Goal: Task Accomplishment & Management: Manage account settings

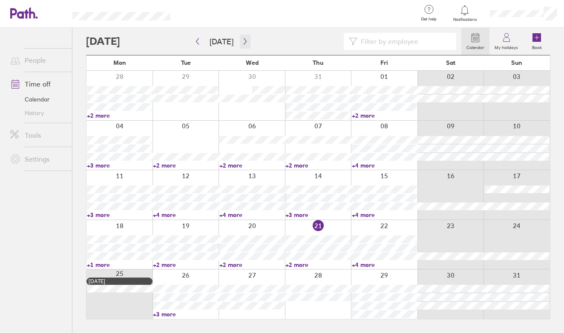
click at [243, 40] on icon "button" at bounding box center [245, 41] width 6 height 7
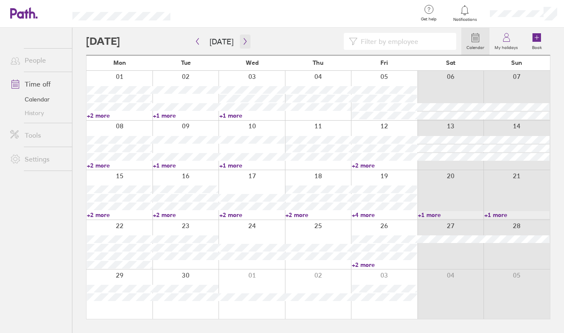
click at [244, 41] on icon "button" at bounding box center [245, 41] width 6 height 7
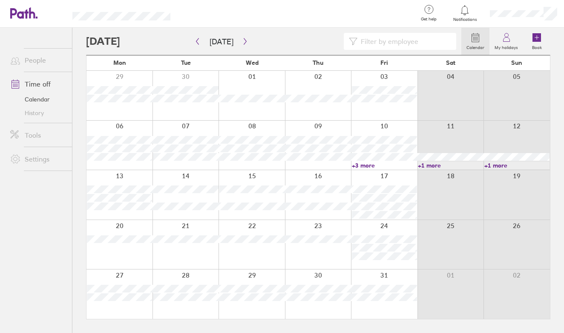
click at [45, 85] on link "Time off" at bounding box center [37, 83] width 69 height 17
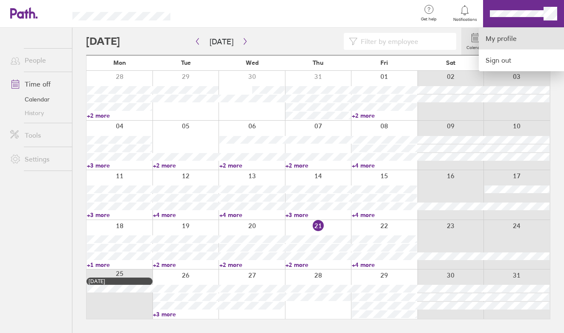
click at [512, 45] on link "My profile" at bounding box center [521, 39] width 85 height 22
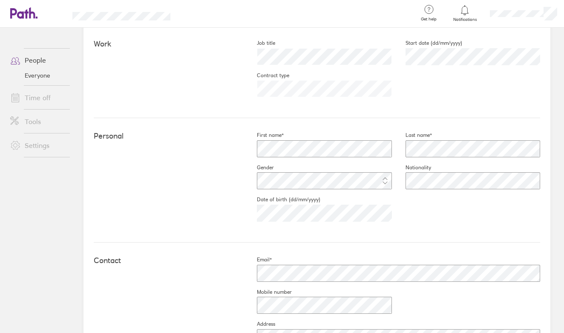
scroll to position [134, 0]
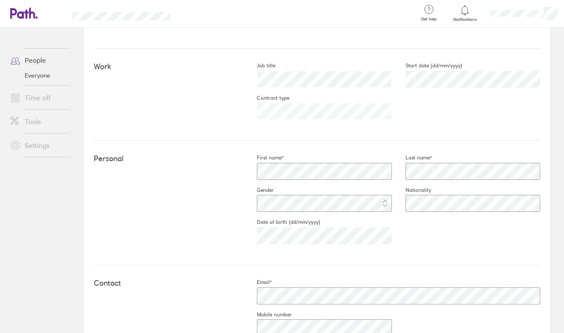
click at [39, 95] on link "Time off" at bounding box center [37, 97] width 69 height 17
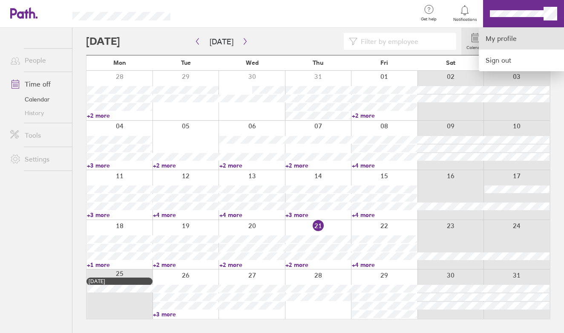
click at [527, 38] on link "My profile" at bounding box center [521, 39] width 85 height 22
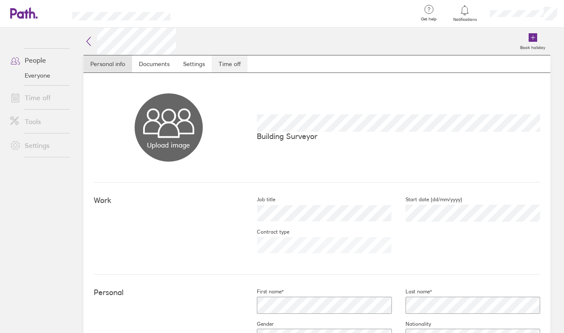
click at [227, 59] on link "Time off" at bounding box center [230, 63] width 36 height 17
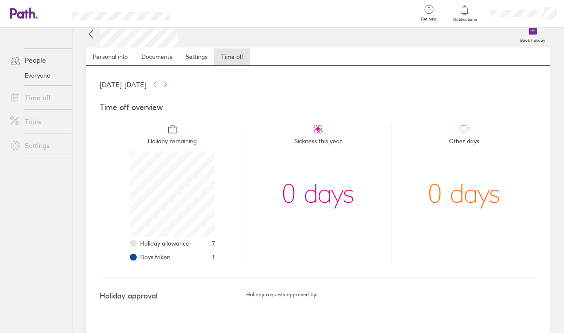
click at [50, 99] on link "Time off" at bounding box center [37, 97] width 69 height 17
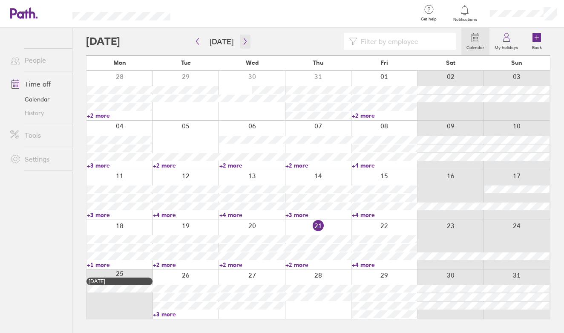
click at [246, 38] on button "button" at bounding box center [245, 41] width 11 height 14
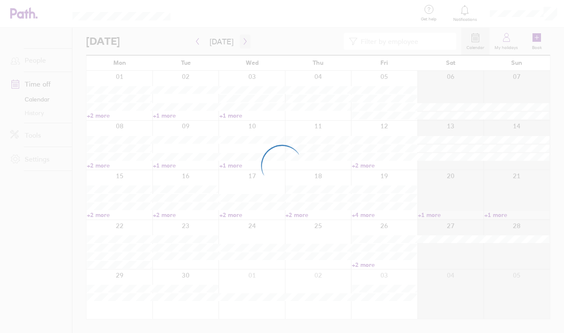
click at [246, 38] on div at bounding box center [282, 166] width 564 height 333
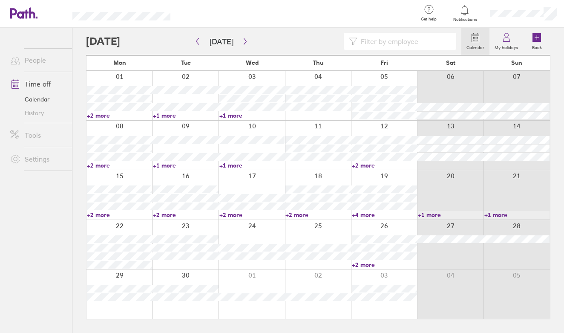
click at [242, 42] on icon "button" at bounding box center [245, 41] width 6 height 7
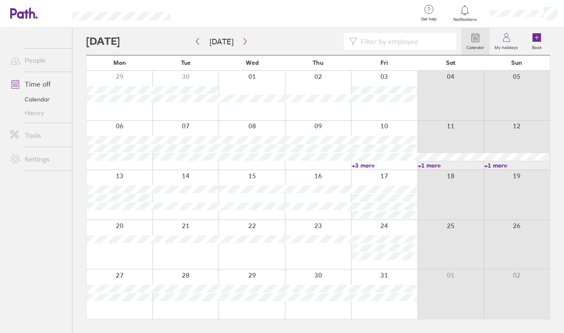
click at [252, 36] on div at bounding box center [273, 41] width 375 height 17
click at [245, 40] on icon "button" at bounding box center [245, 41] width 6 height 7
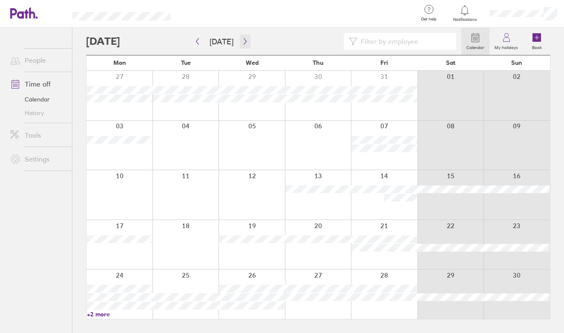
click at [245, 40] on icon "button" at bounding box center [245, 41] width 6 height 7
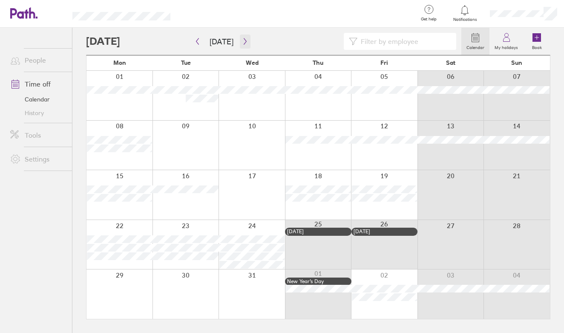
click at [243, 44] on icon "button" at bounding box center [245, 41] width 6 height 7
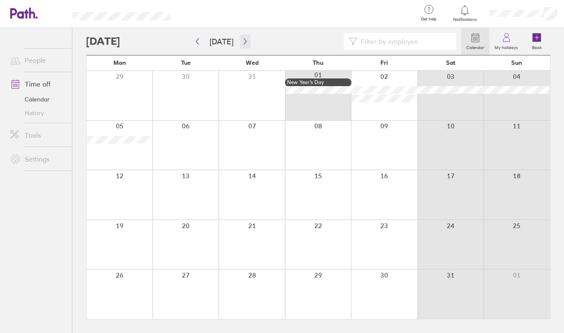
click at [243, 44] on icon "button" at bounding box center [245, 41] width 6 height 7
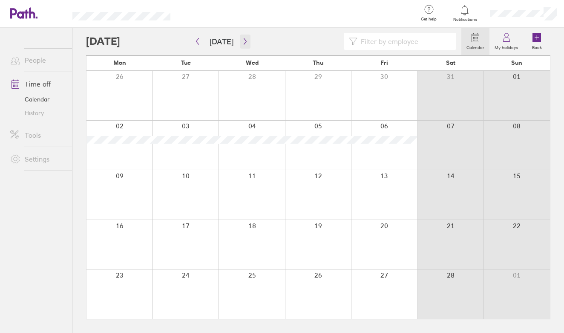
click at [243, 44] on icon "button" at bounding box center [245, 41] width 6 height 7
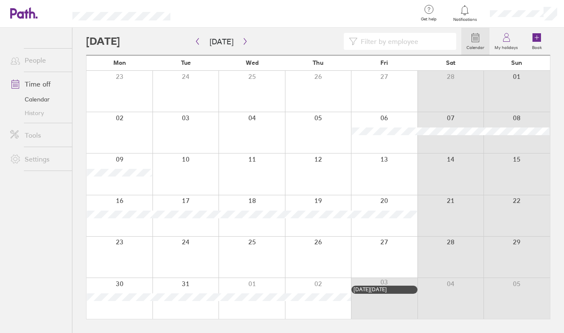
click at [331, 174] on div at bounding box center [318, 173] width 66 height 41
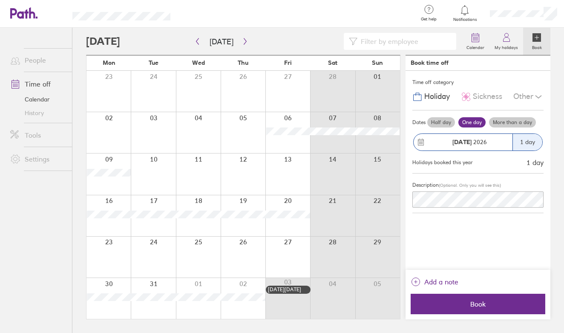
click at [508, 125] on label "More than a day" at bounding box center [512, 122] width 47 height 10
click at [0, 0] on input "More than a day" at bounding box center [0, 0] width 0 height 0
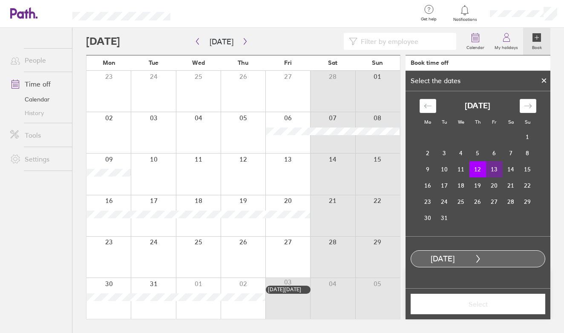
click at [497, 170] on td "13" at bounding box center [494, 169] width 17 height 16
click at [480, 300] on span "Select" at bounding box center [477, 304] width 123 height 8
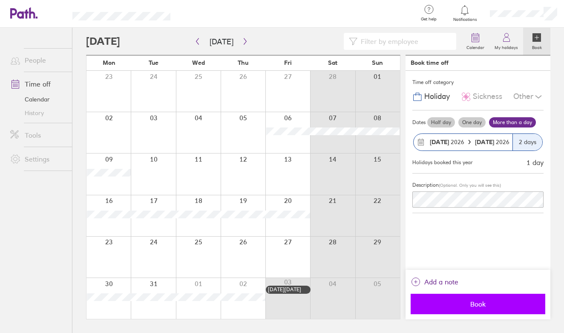
click at [474, 302] on span "Book" at bounding box center [477, 304] width 123 height 8
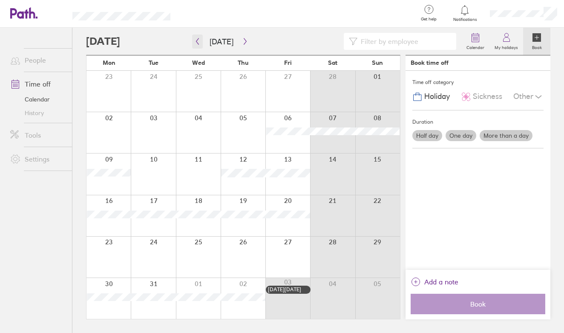
click at [194, 42] on icon "button" at bounding box center [197, 41] width 6 height 7
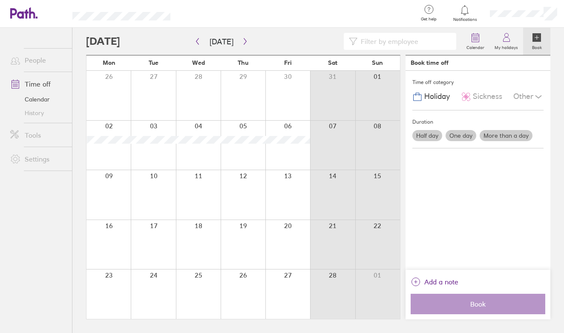
click at [194, 42] on icon "button" at bounding box center [197, 41] width 6 height 7
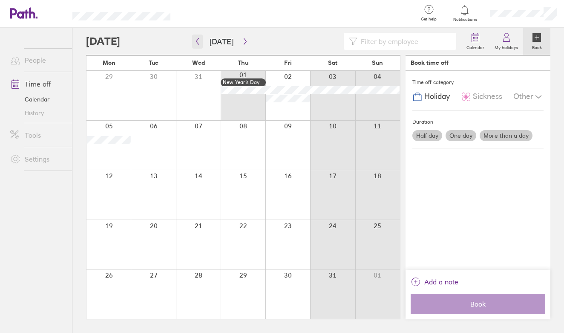
click at [196, 42] on icon "button" at bounding box center [197, 41] width 6 height 7
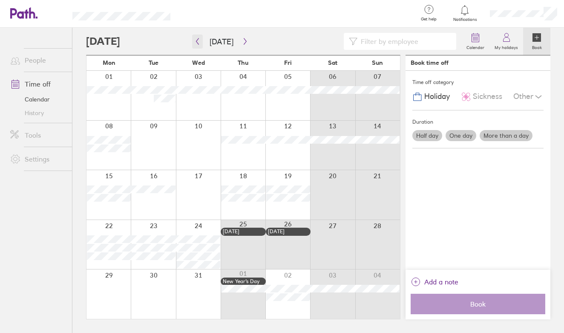
click at [196, 42] on icon "button" at bounding box center [197, 41] width 6 height 7
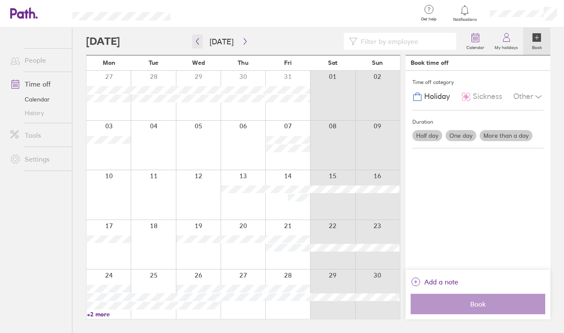
click at [196, 42] on icon "button" at bounding box center [197, 41] width 6 height 7
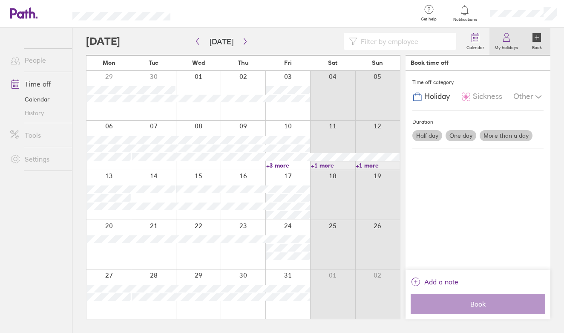
click at [510, 36] on icon at bounding box center [506, 37] width 10 height 10
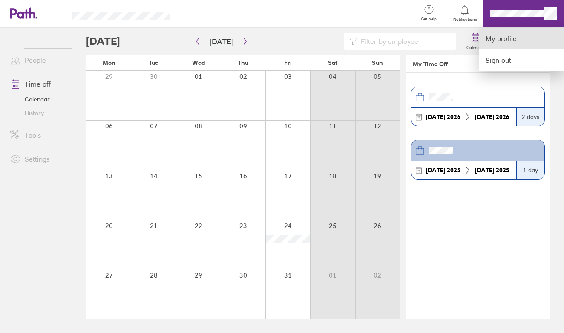
click at [533, 47] on link "My profile" at bounding box center [521, 39] width 85 height 22
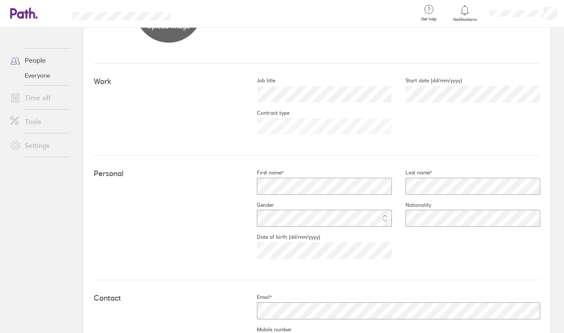
scroll to position [120, 0]
click at [37, 101] on link "Time off" at bounding box center [37, 97] width 69 height 17
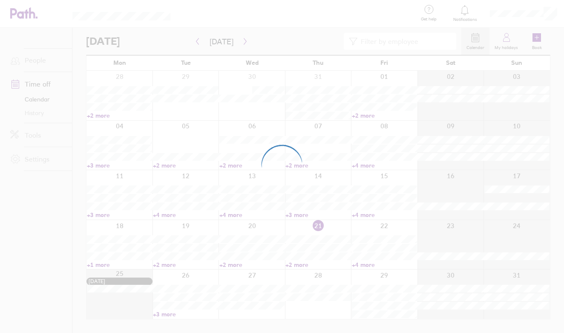
click at [549, 13] on div at bounding box center [282, 166] width 564 height 333
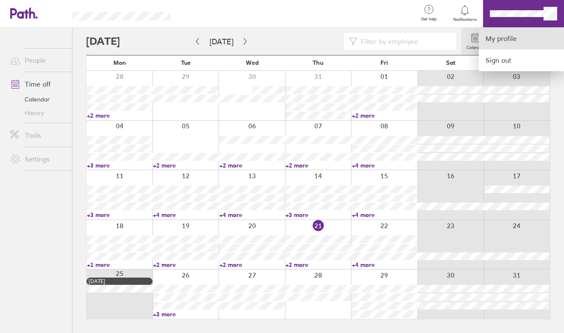
click at [533, 36] on link "My profile" at bounding box center [521, 39] width 85 height 22
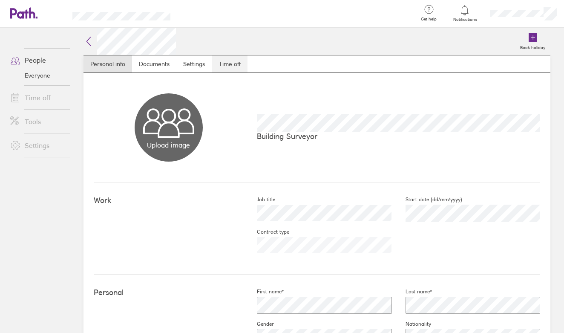
click at [228, 61] on link "Time off" at bounding box center [230, 63] width 36 height 17
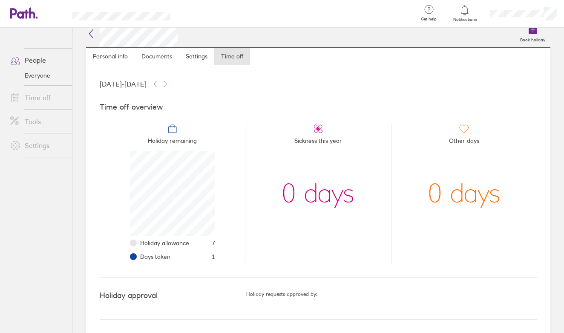
scroll to position [7, 0]
